Goal: Use online tool/utility: Utilize a website feature to perform a specific function

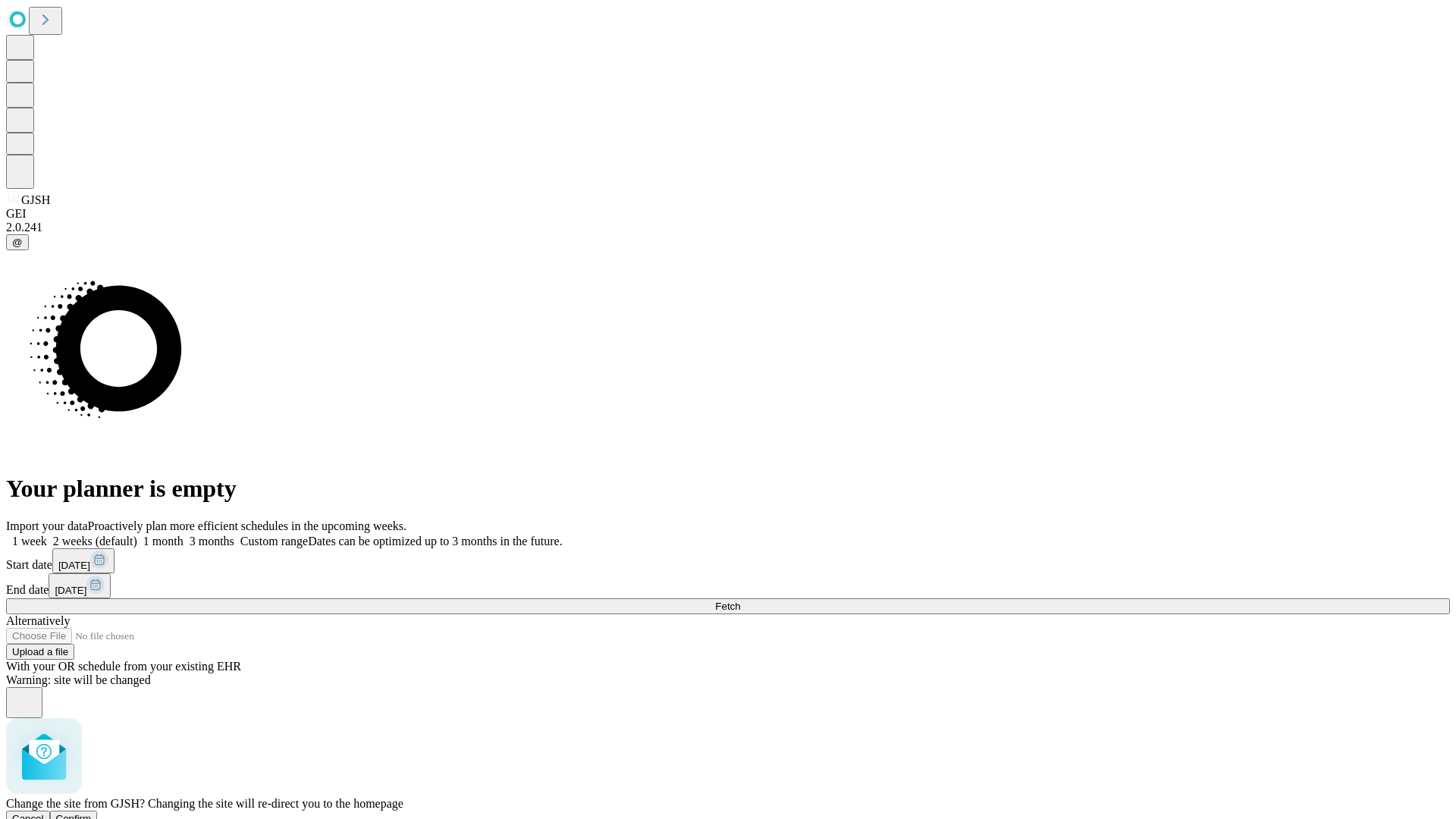
click at [91, 813] on span "Confirm" at bounding box center [74, 819] width 36 height 11
click at [184, 535] on label "1 month" at bounding box center [160, 541] width 46 height 13
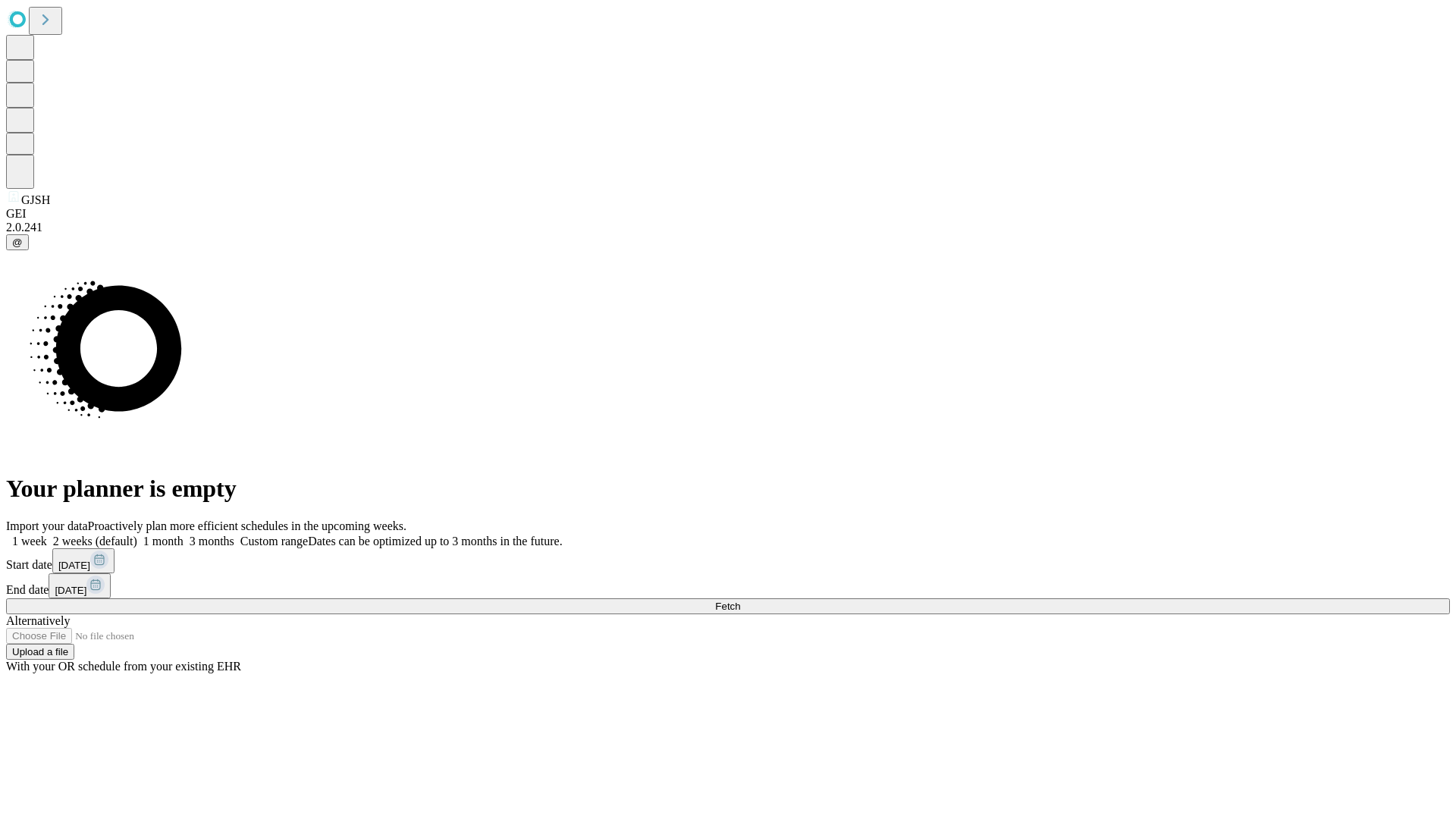
click at [740, 601] on span "Fetch" at bounding box center [728, 606] width 25 height 11
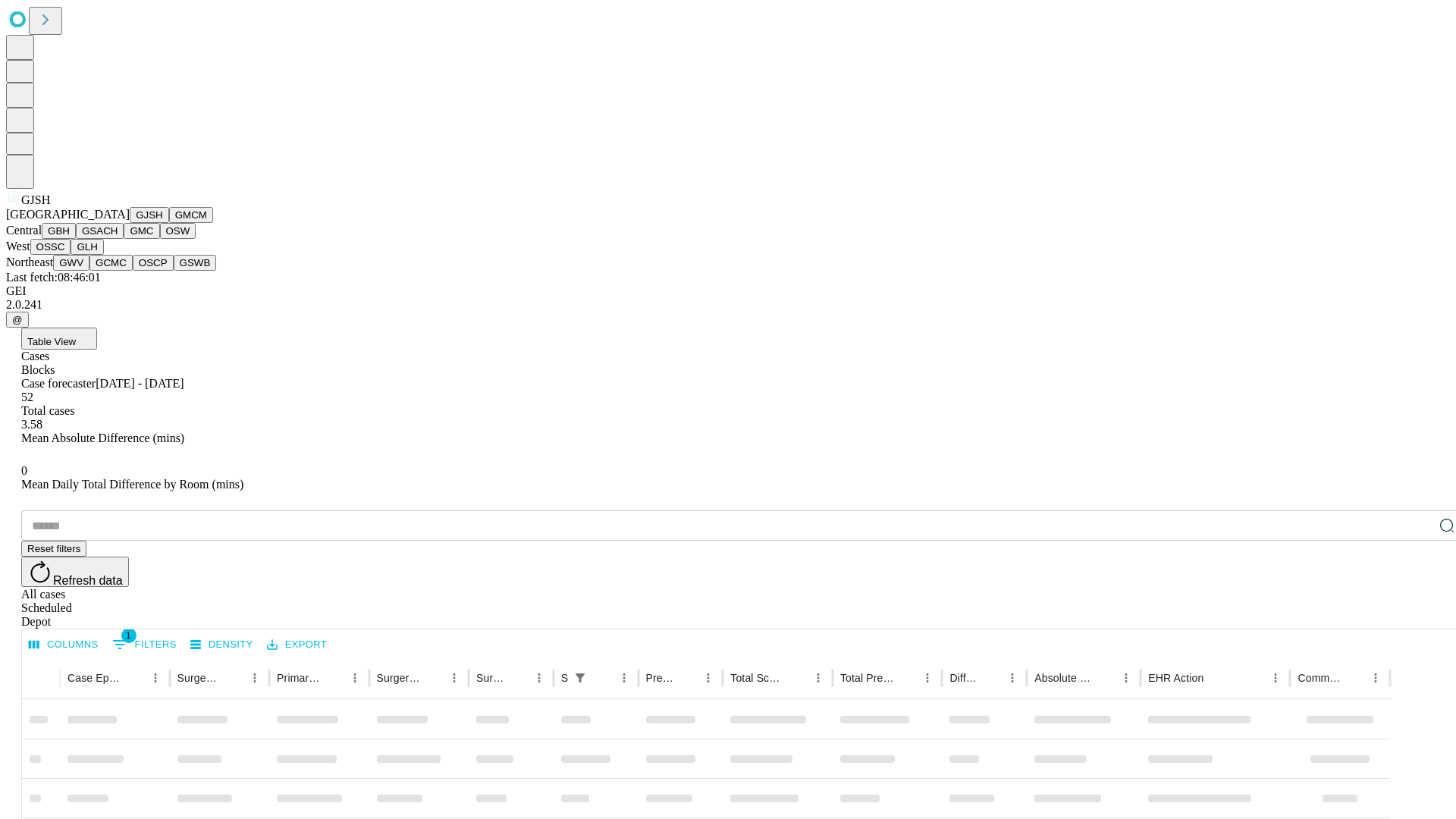
click at [169, 223] on button "GMCM" at bounding box center [191, 215] width 44 height 16
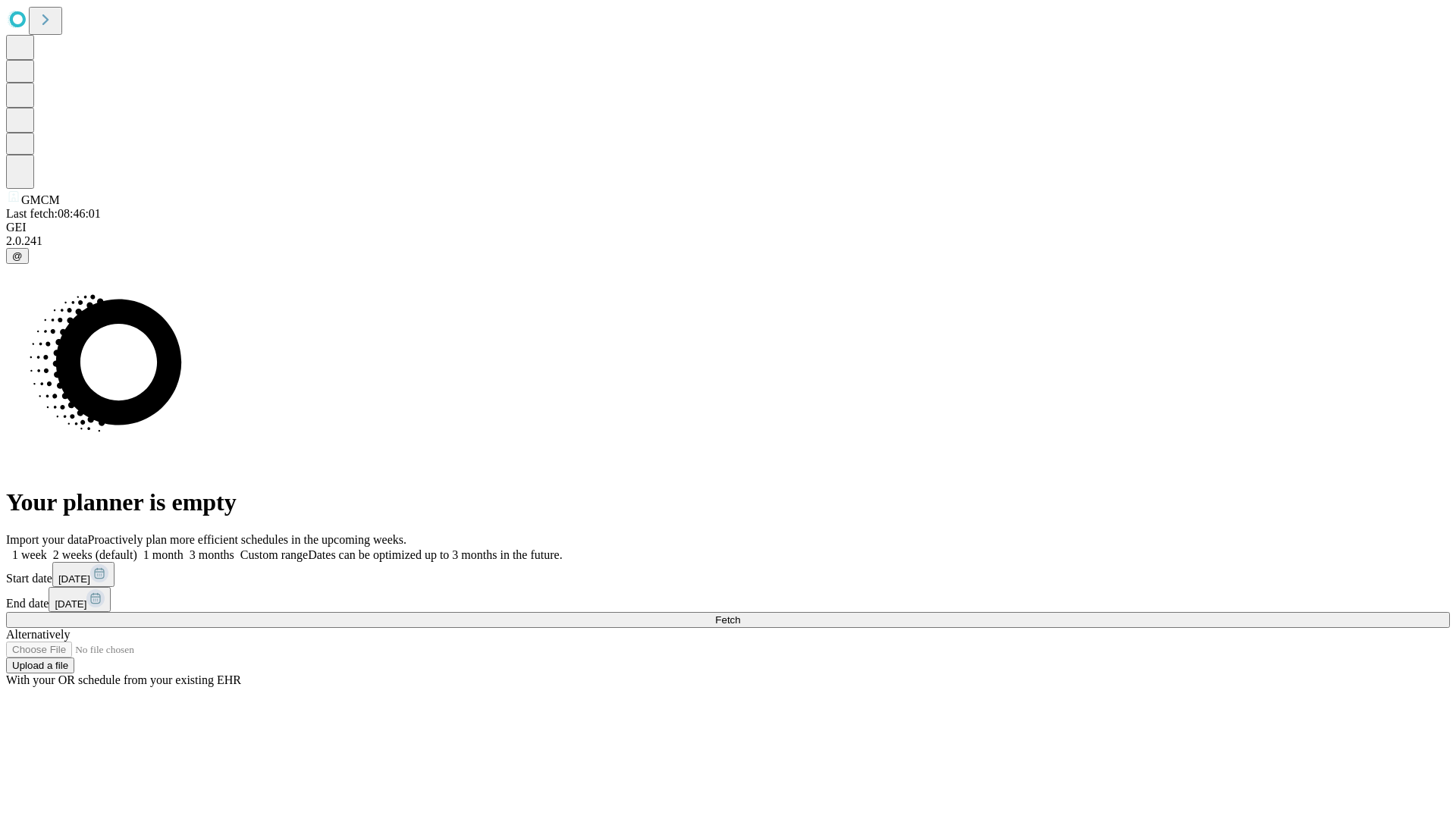
click at [184, 548] on label "1 month" at bounding box center [160, 554] width 46 height 13
click at [740, 615] on span "Fetch" at bounding box center [728, 620] width 25 height 11
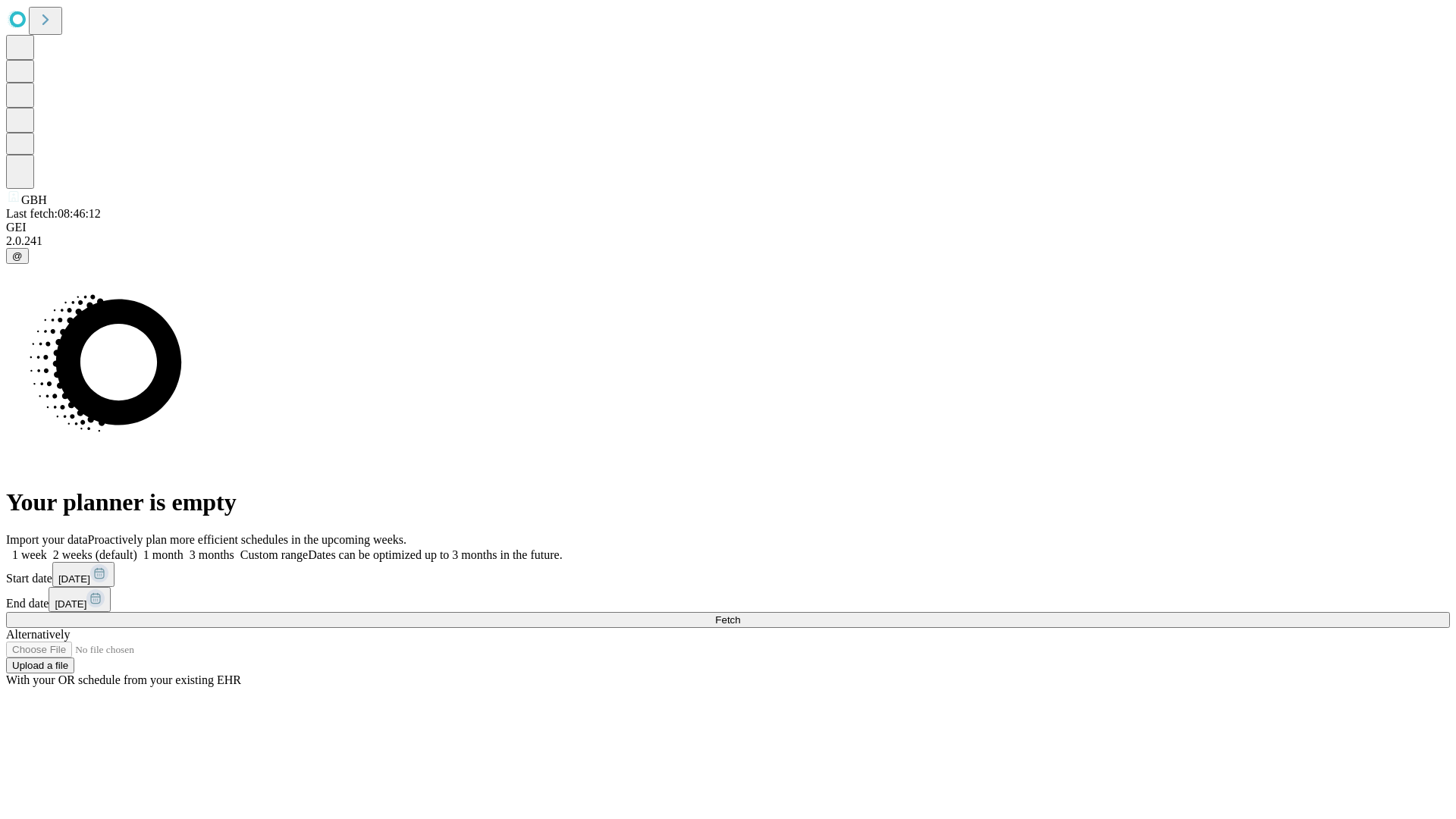
click at [184, 548] on label "1 month" at bounding box center [160, 554] width 46 height 13
click at [740, 615] on span "Fetch" at bounding box center [728, 620] width 25 height 11
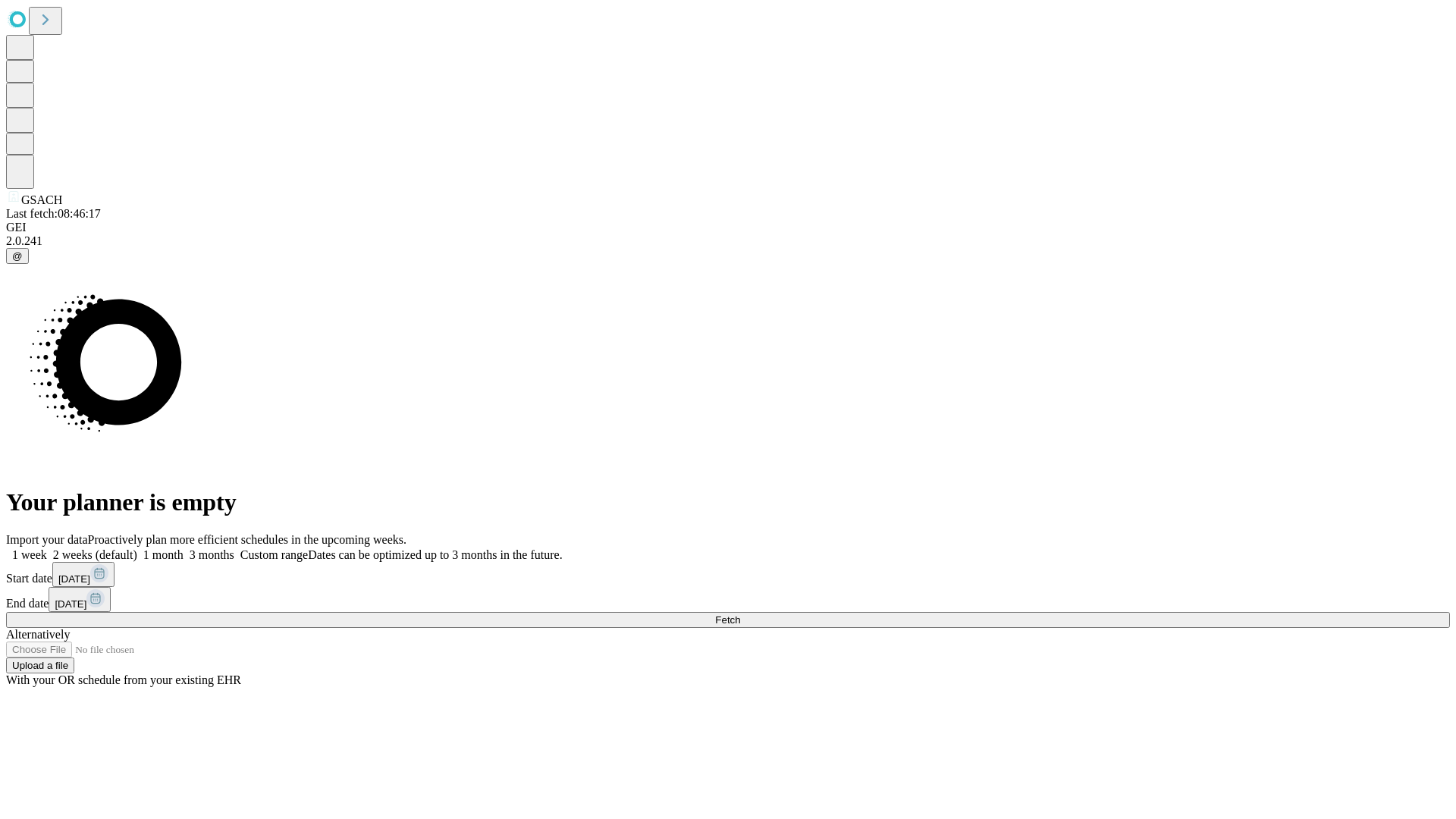
click at [184, 548] on label "1 month" at bounding box center [160, 554] width 46 height 13
click at [740, 615] on span "Fetch" at bounding box center [728, 620] width 25 height 11
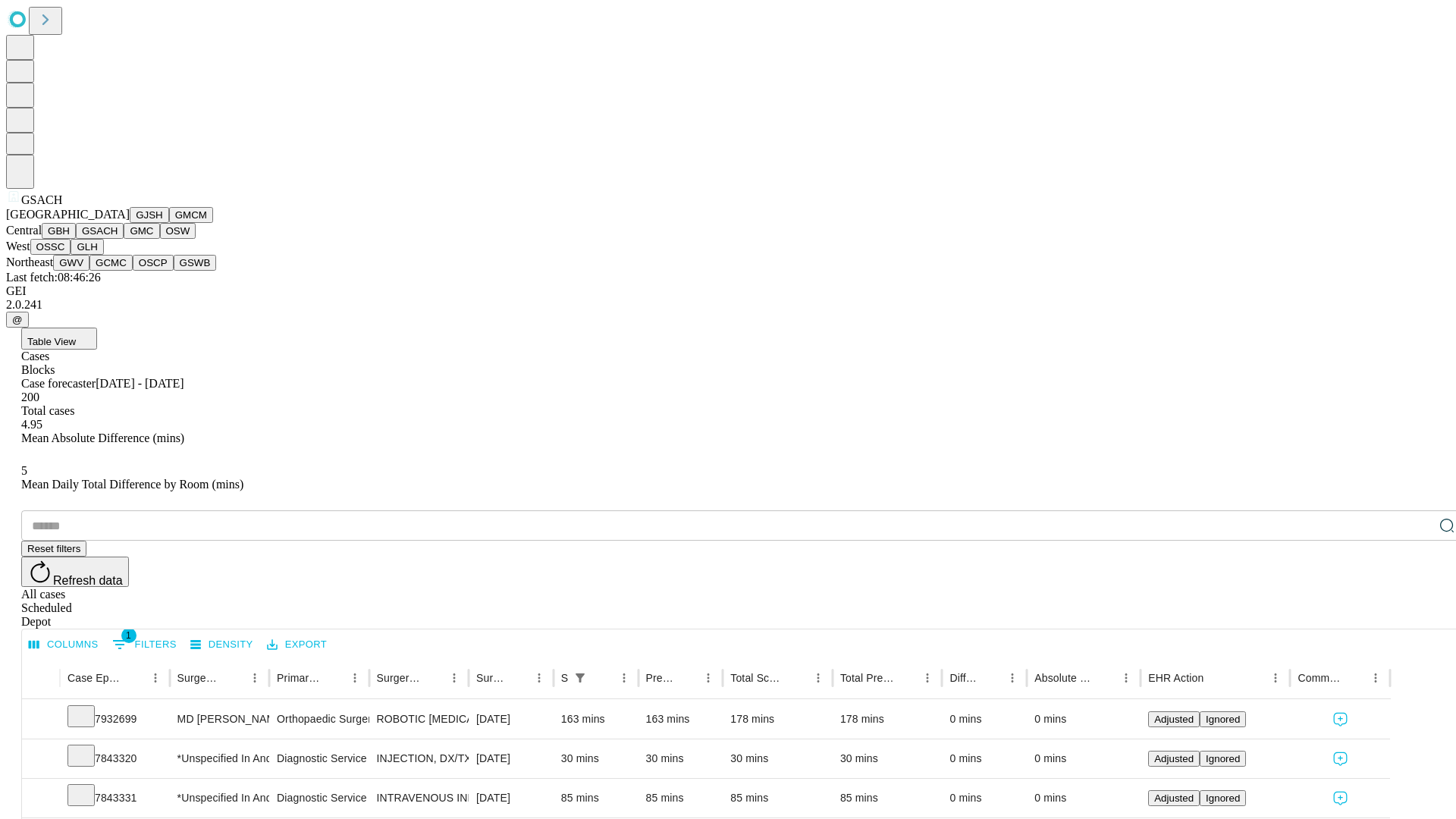
click at [123, 239] on button "GMC" at bounding box center [141, 231] width 36 height 16
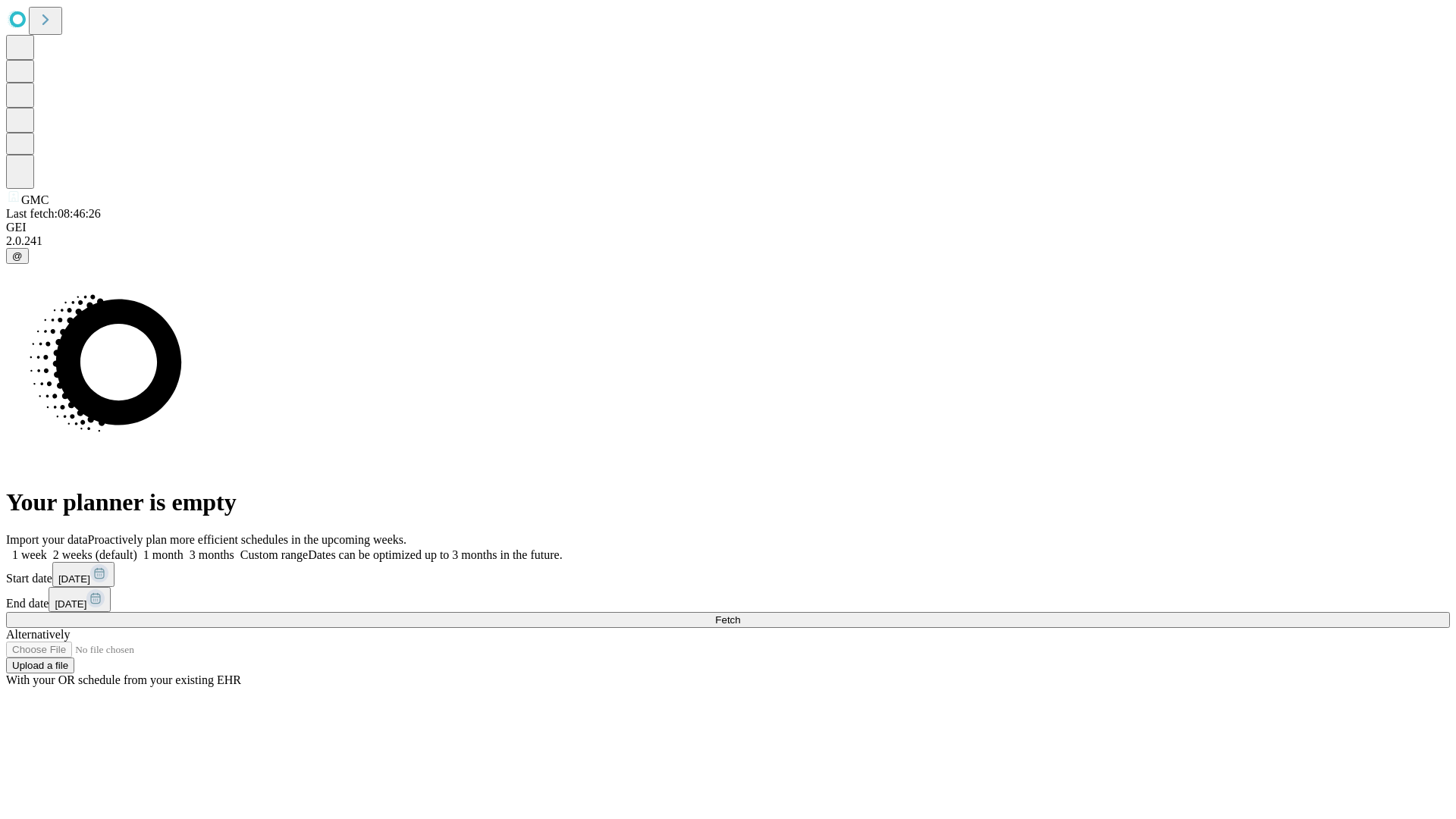
click at [184, 548] on label "1 month" at bounding box center [160, 554] width 46 height 13
click at [740, 615] on span "Fetch" at bounding box center [728, 620] width 25 height 11
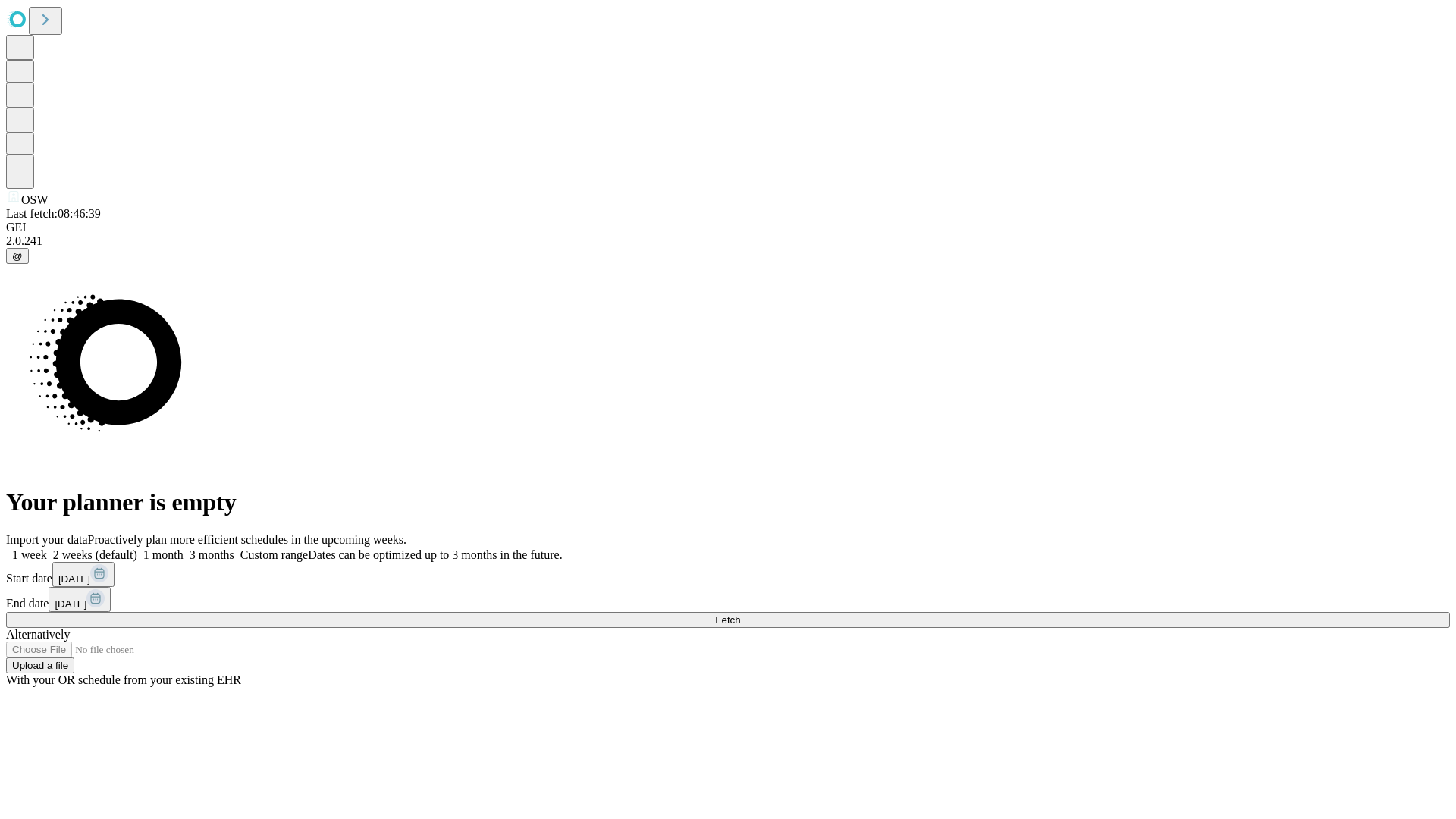
click at [184, 548] on label "1 month" at bounding box center [160, 554] width 46 height 13
click at [740, 615] on span "Fetch" at bounding box center [728, 620] width 25 height 11
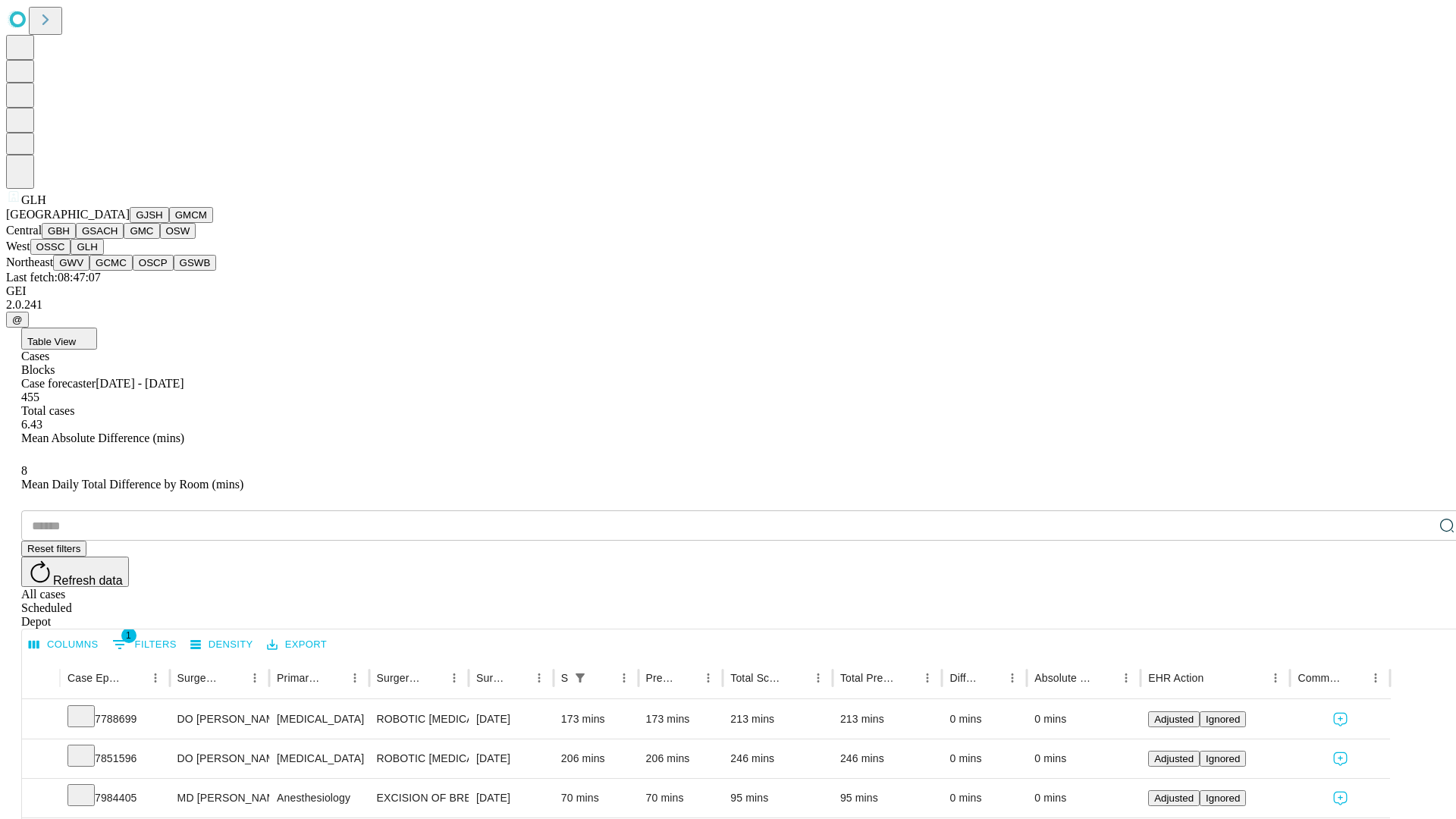
click at [89, 271] on button "GWV" at bounding box center [71, 263] width 37 height 16
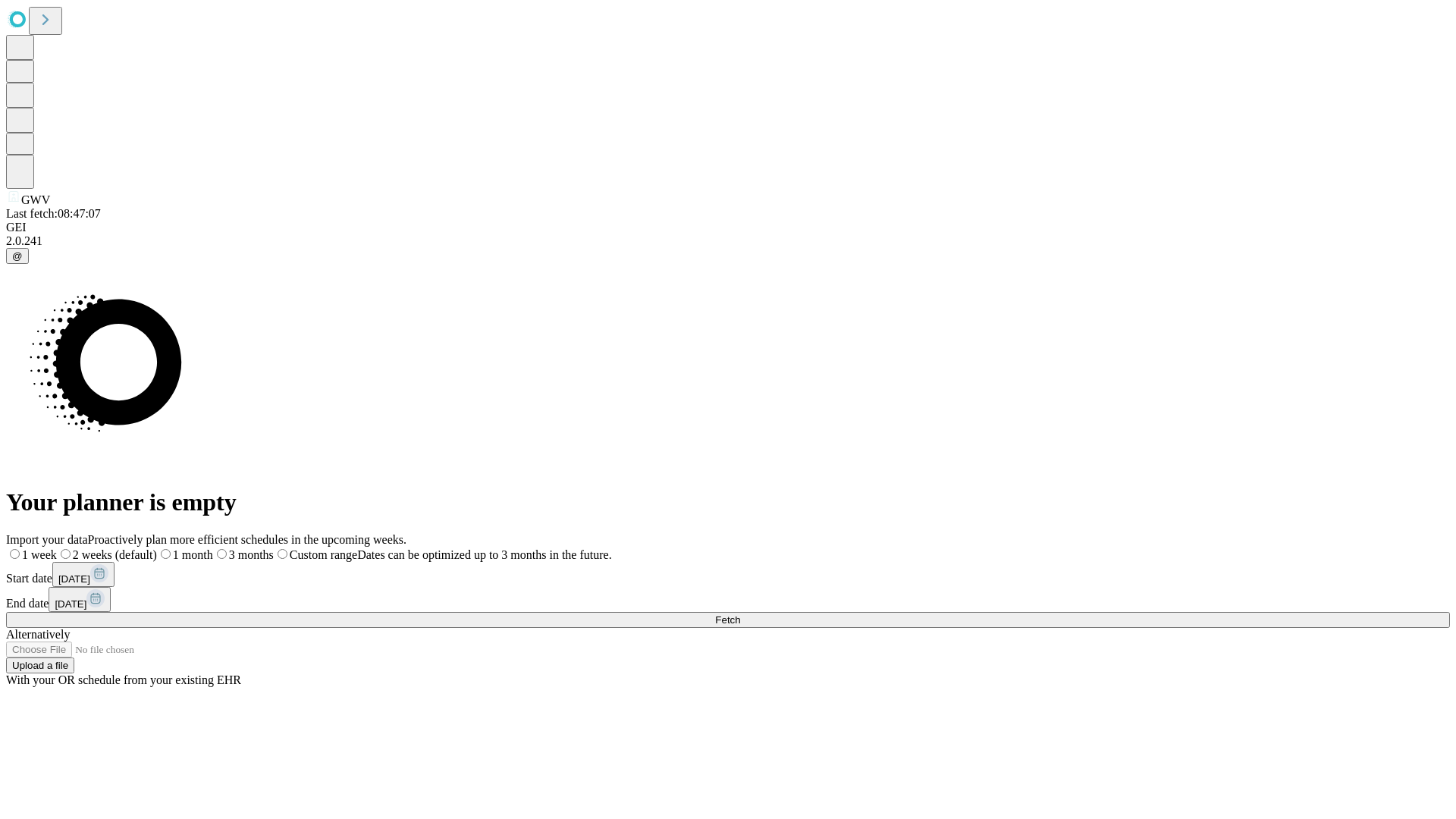
click at [213, 548] on label "1 month" at bounding box center [185, 554] width 56 height 13
click at [740, 615] on span "Fetch" at bounding box center [728, 620] width 25 height 11
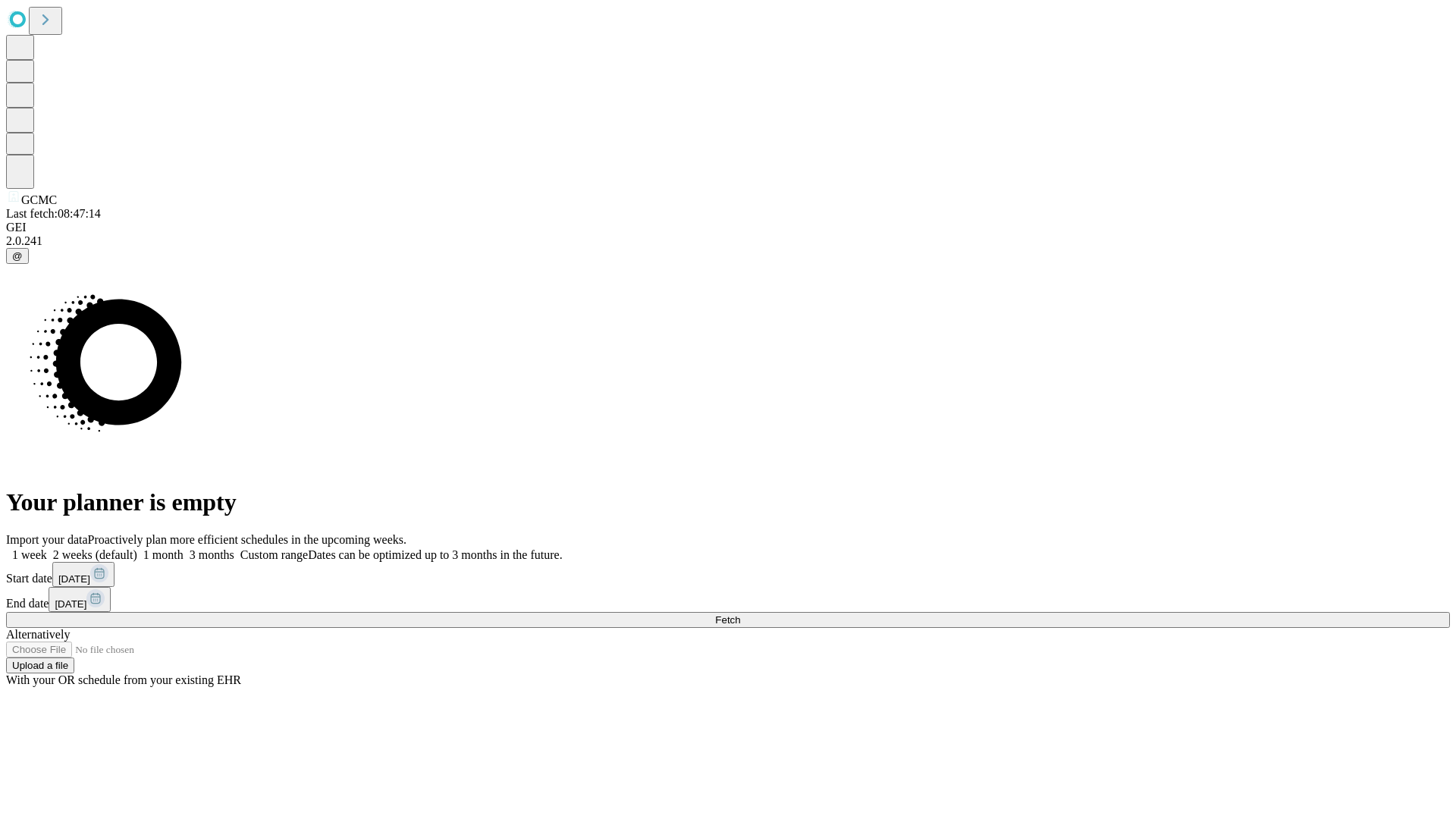
click at [184, 548] on label "1 month" at bounding box center [160, 554] width 46 height 13
click at [740, 615] on span "Fetch" at bounding box center [728, 620] width 25 height 11
click at [184, 548] on label "1 month" at bounding box center [160, 554] width 46 height 13
click at [740, 615] on span "Fetch" at bounding box center [728, 620] width 25 height 11
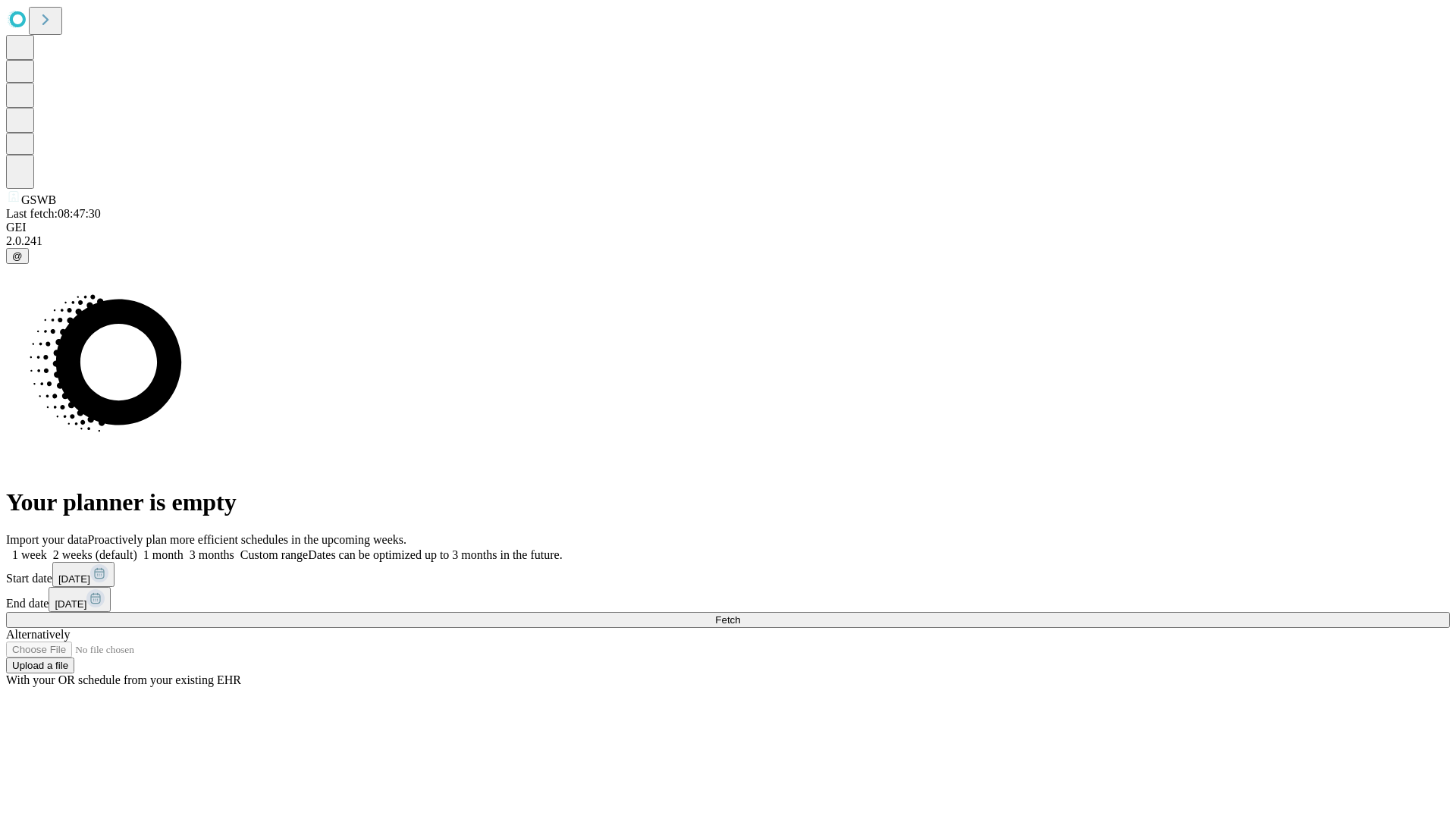
click at [740, 615] on span "Fetch" at bounding box center [728, 620] width 25 height 11
